Goal: Information Seeking & Learning: Learn about a topic

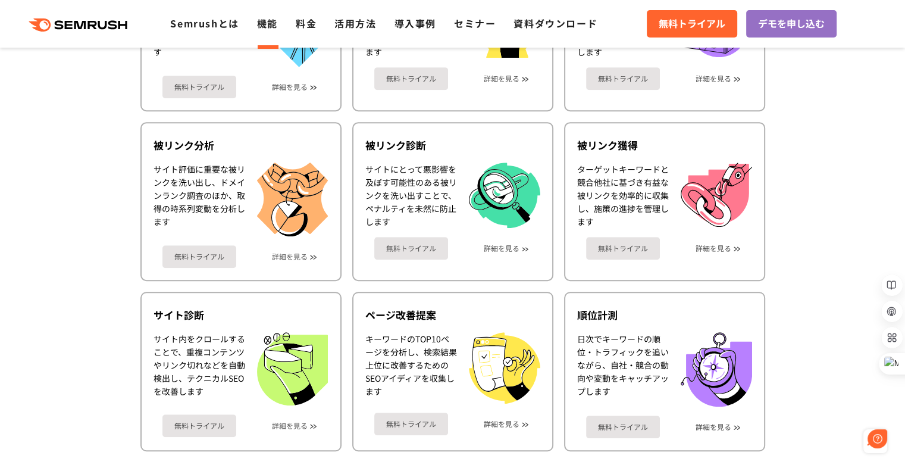
scroll to position [536, 0]
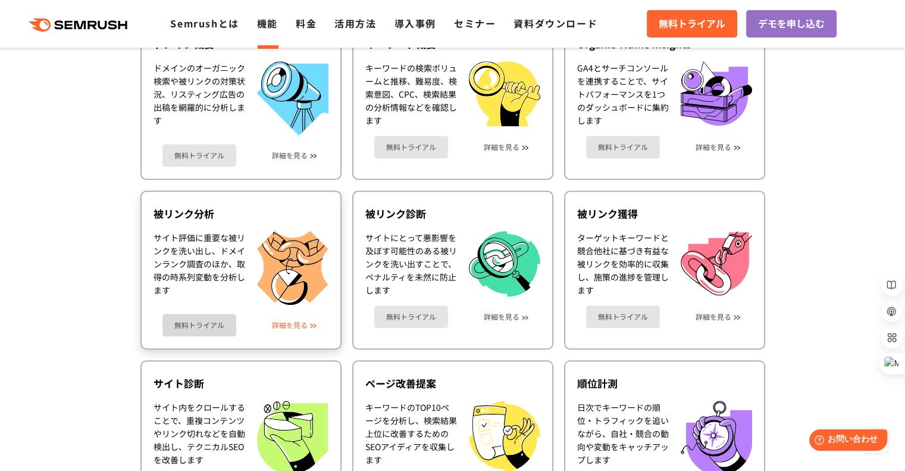
click at [290, 321] on link "詳細を見る" at bounding box center [290, 325] width 36 height 8
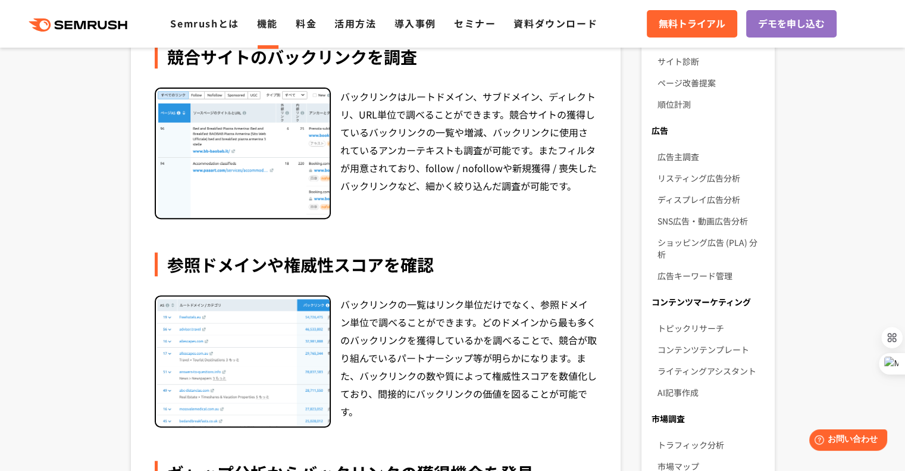
scroll to position [417, 0]
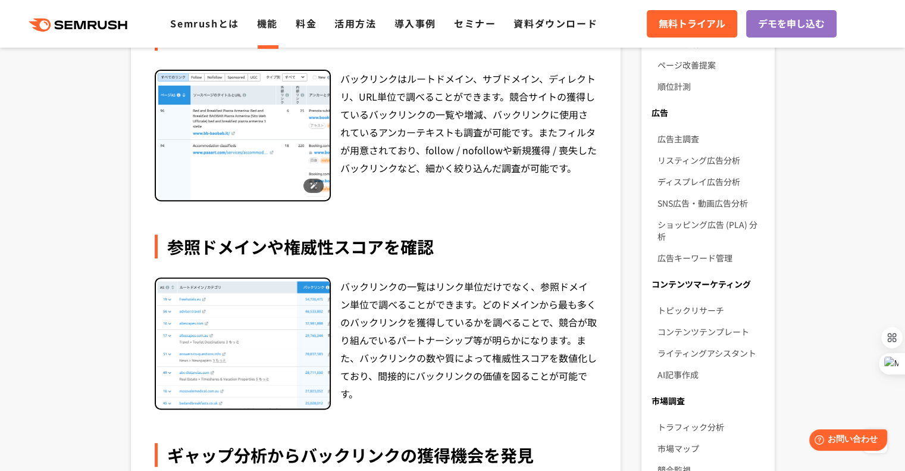
click at [227, 170] on img at bounding box center [243, 136] width 174 height 130
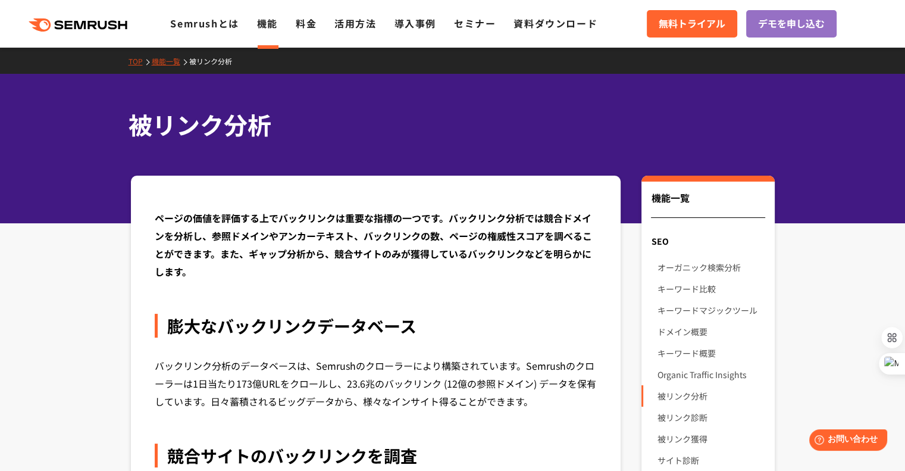
scroll to position [0, 0]
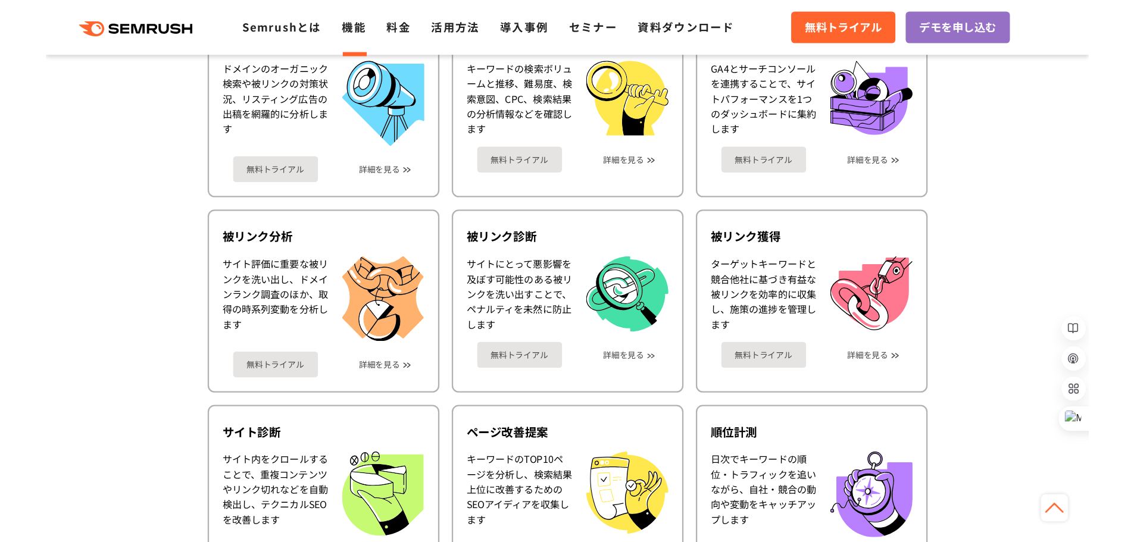
scroll to position [544, 0]
